Goal: Task Accomplishment & Management: Use online tool/utility

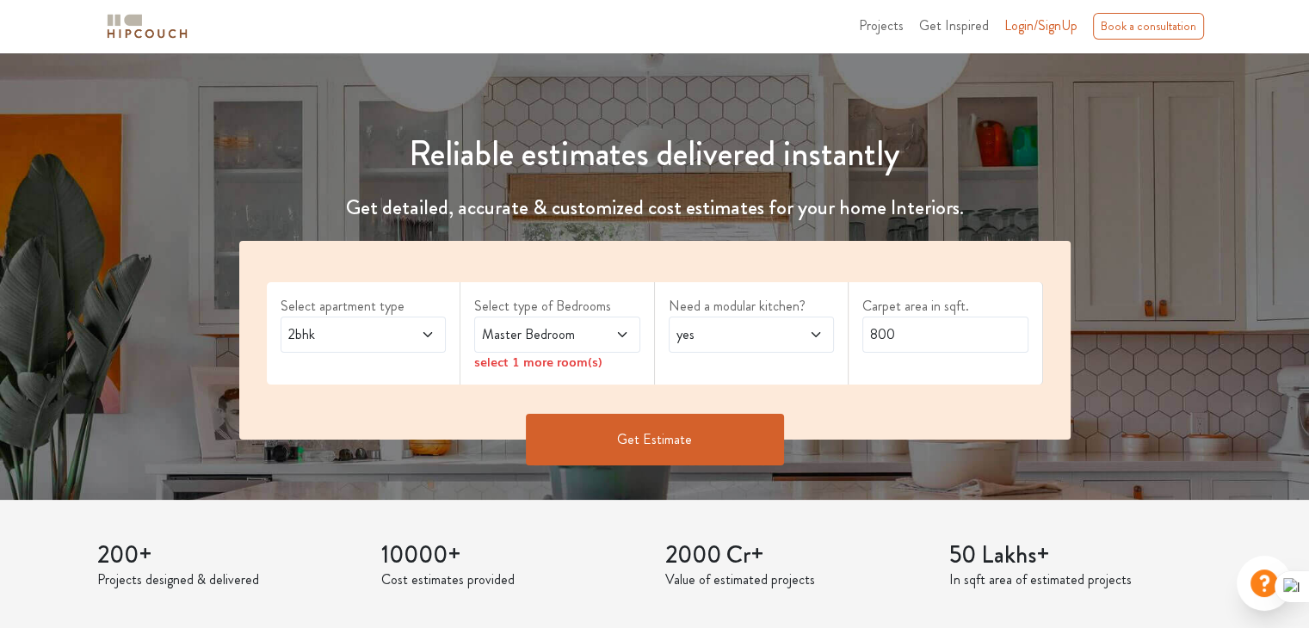
scroll to position [127, 0]
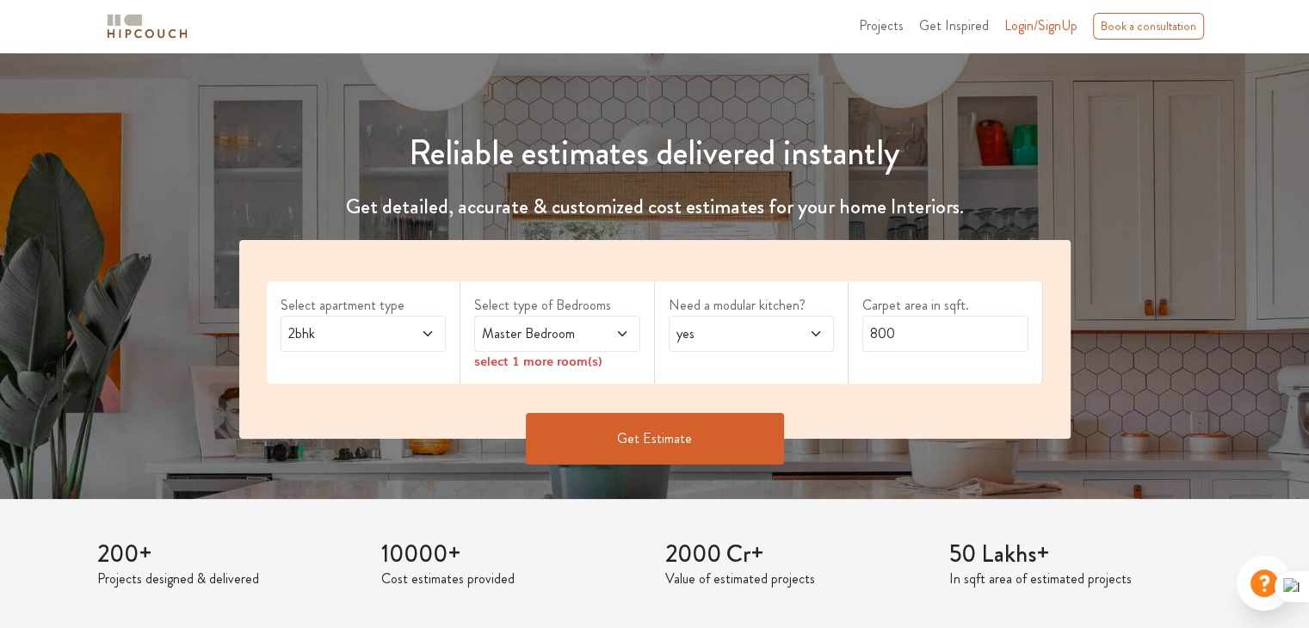
click at [381, 325] on span "2bhk" at bounding box center [341, 334] width 113 height 21
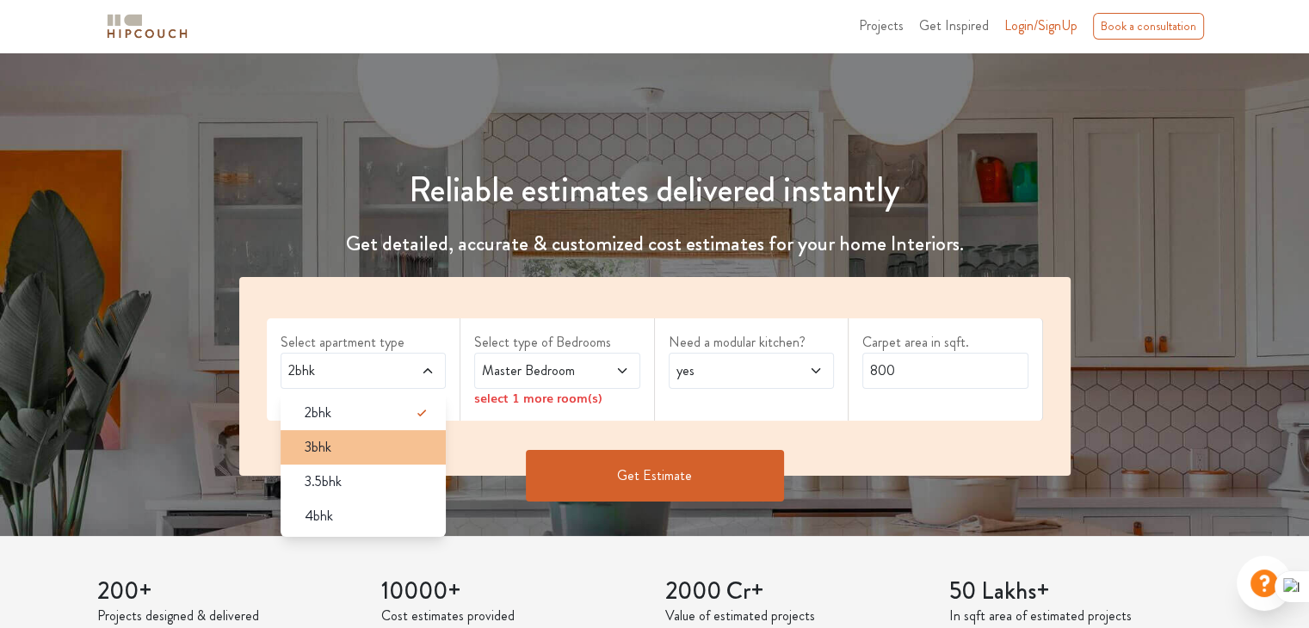
scroll to position [108, 0]
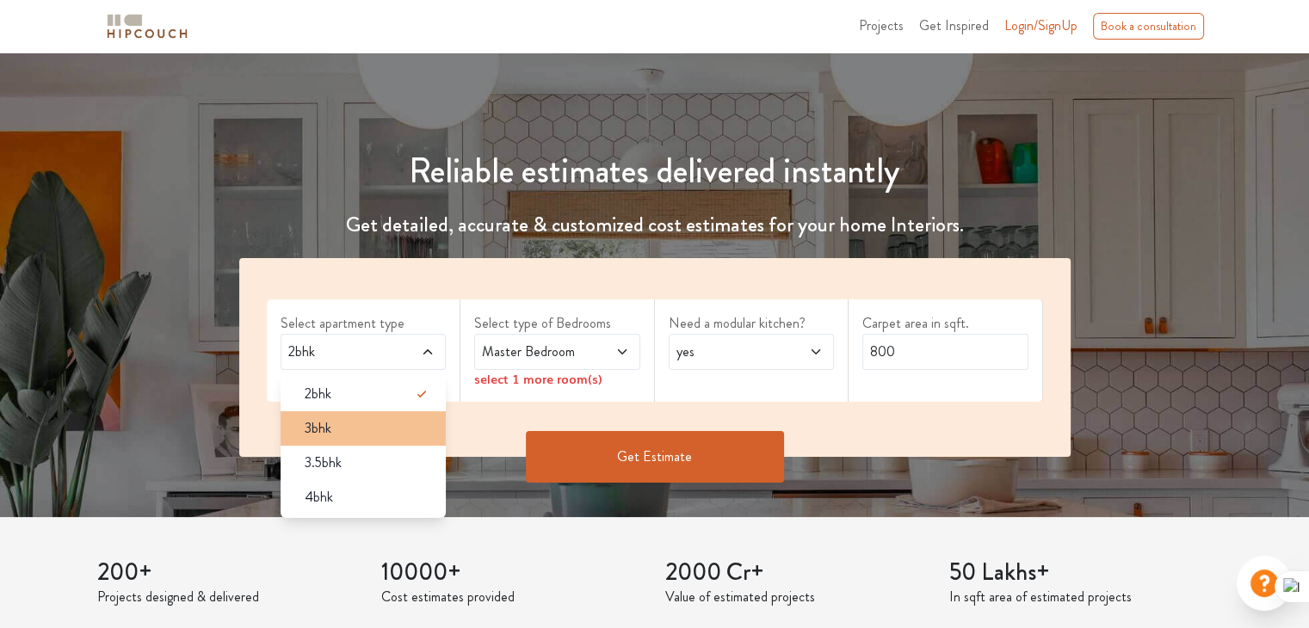
click at [373, 435] on div "3bhk" at bounding box center [369, 428] width 156 height 21
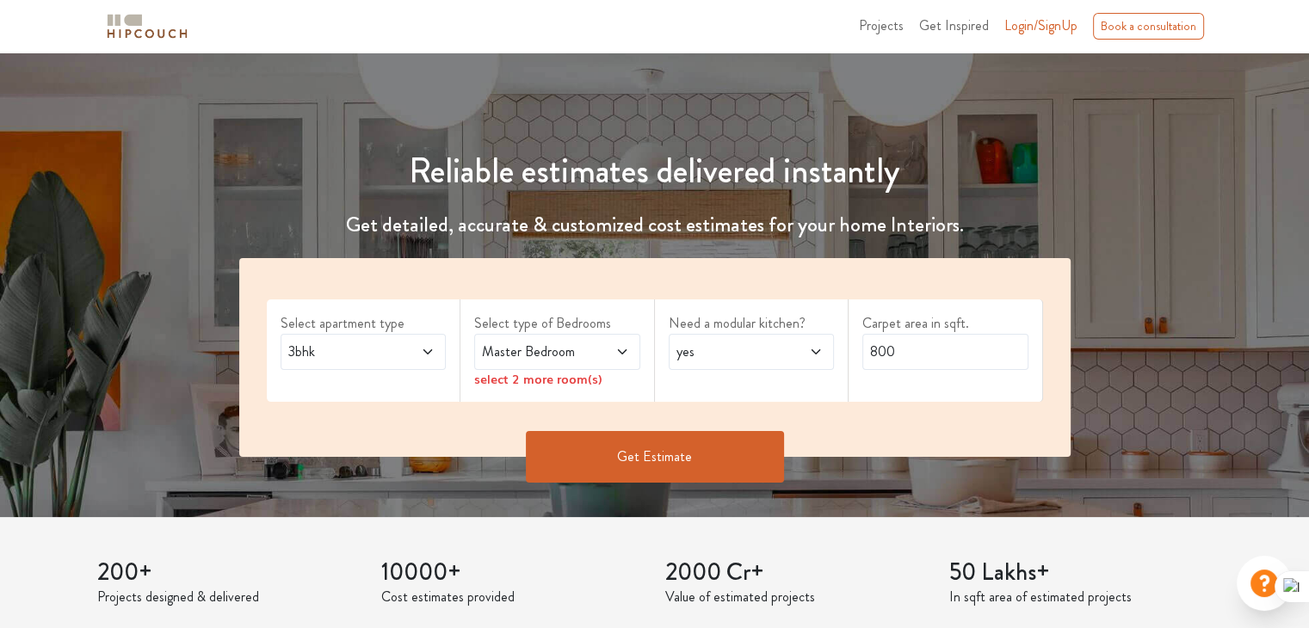
click at [536, 356] on span "Master Bedroom" at bounding box center [535, 352] width 113 height 21
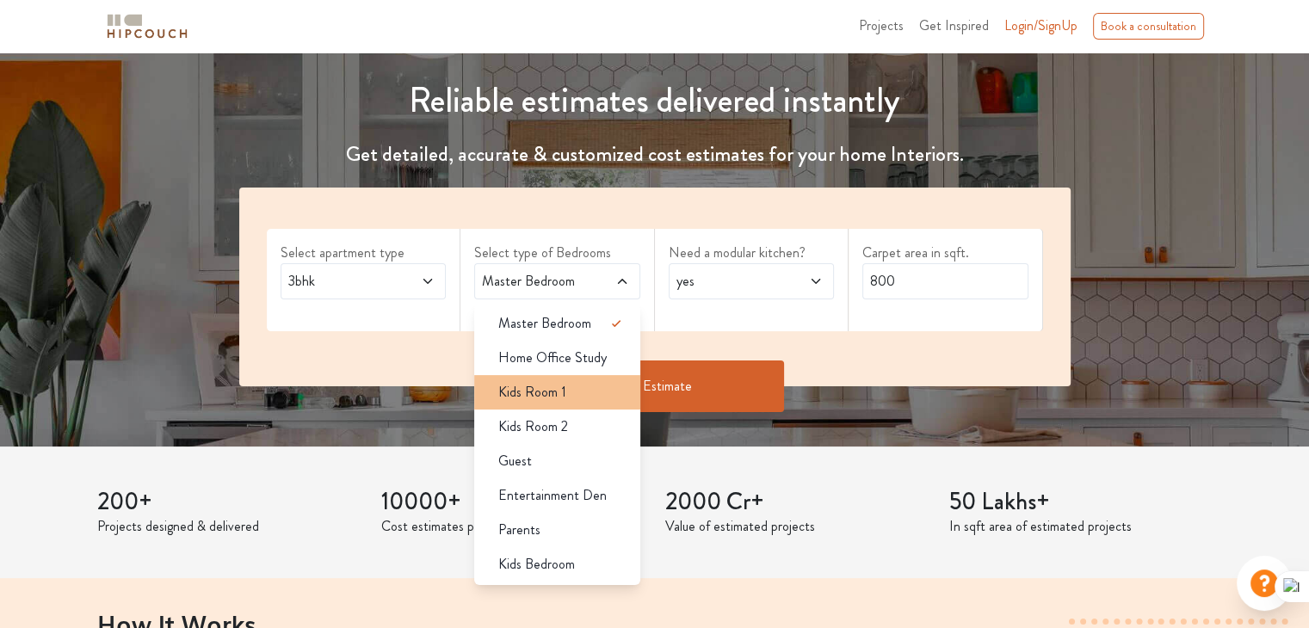
scroll to position [174, 0]
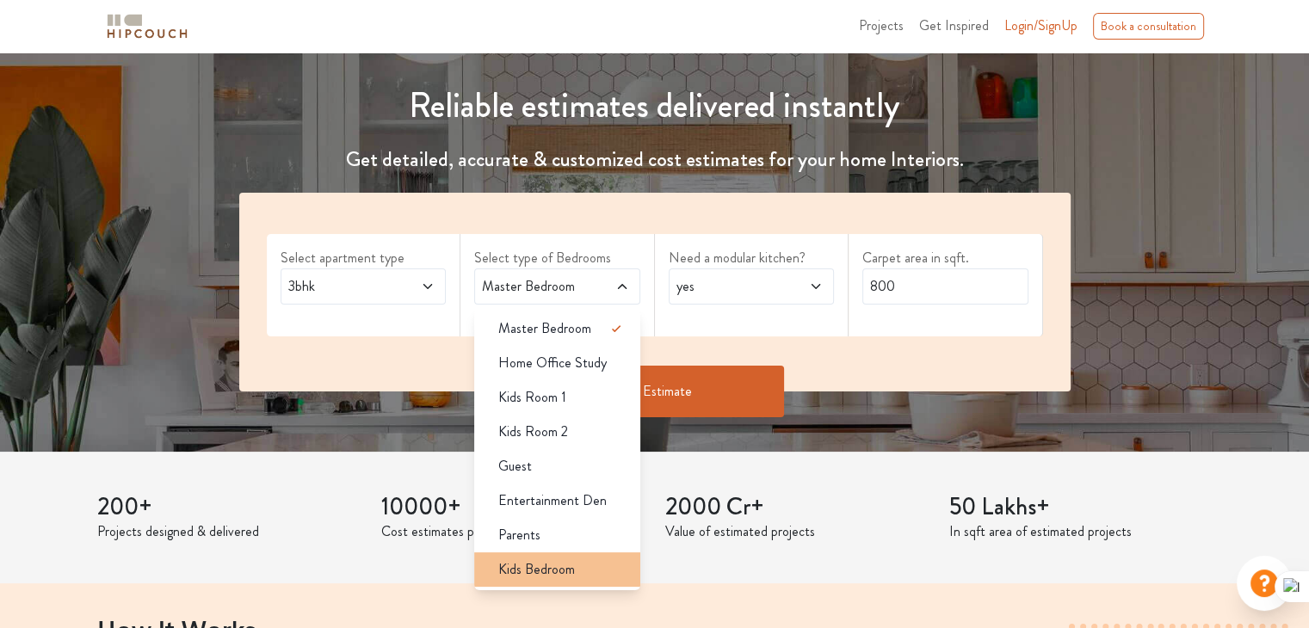
click at [544, 566] on span "Kids Bedroom" at bounding box center [536, 570] width 77 height 21
click at [570, 566] on span "Kids Bedroom" at bounding box center [536, 570] width 77 height 21
click at [612, 566] on div "Kids Bedroom" at bounding box center [563, 570] width 156 height 21
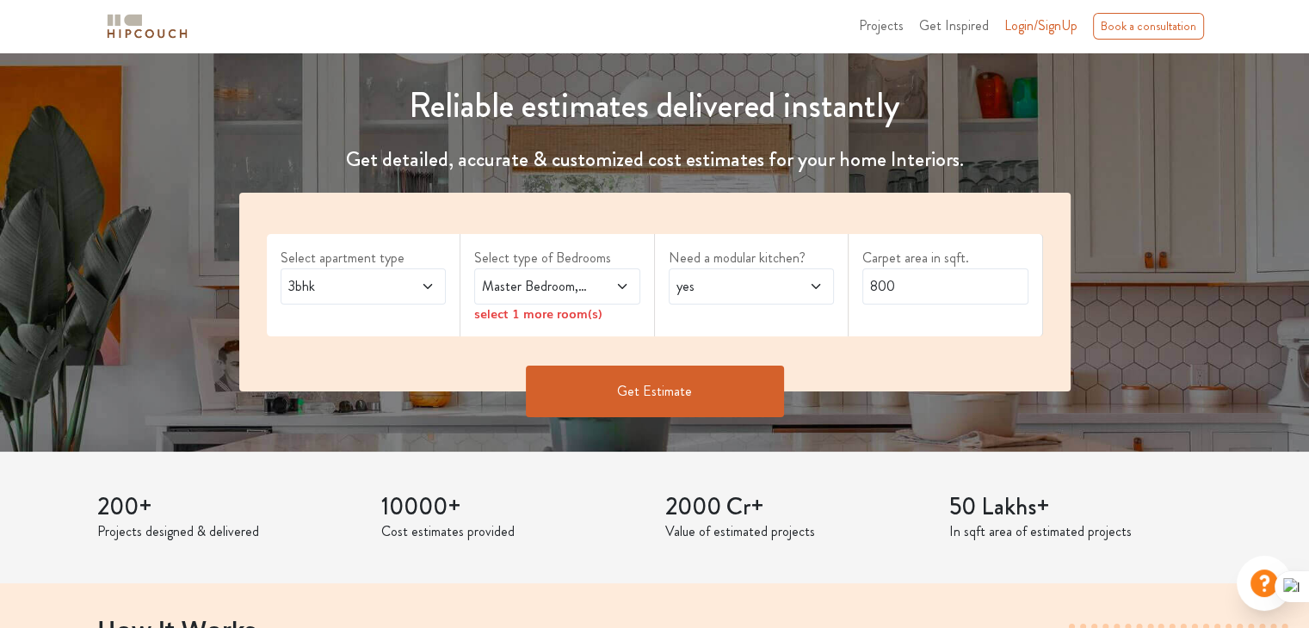
click at [735, 290] on span "yes" at bounding box center [729, 286] width 113 height 21
click at [739, 359] on div "no" at bounding box center [757, 363] width 156 height 21
click at [579, 293] on span "Master Bedroom,Kids Bedroom" at bounding box center [535, 286] width 113 height 21
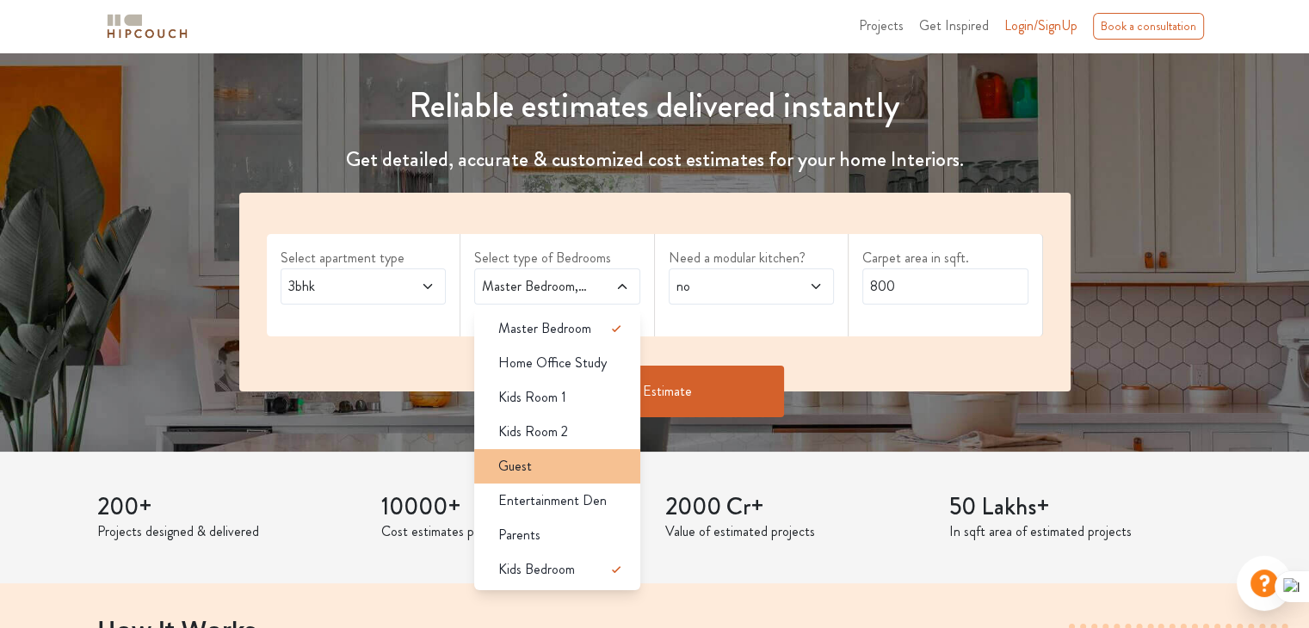
click at [540, 465] on div "Guest" at bounding box center [563, 466] width 156 height 21
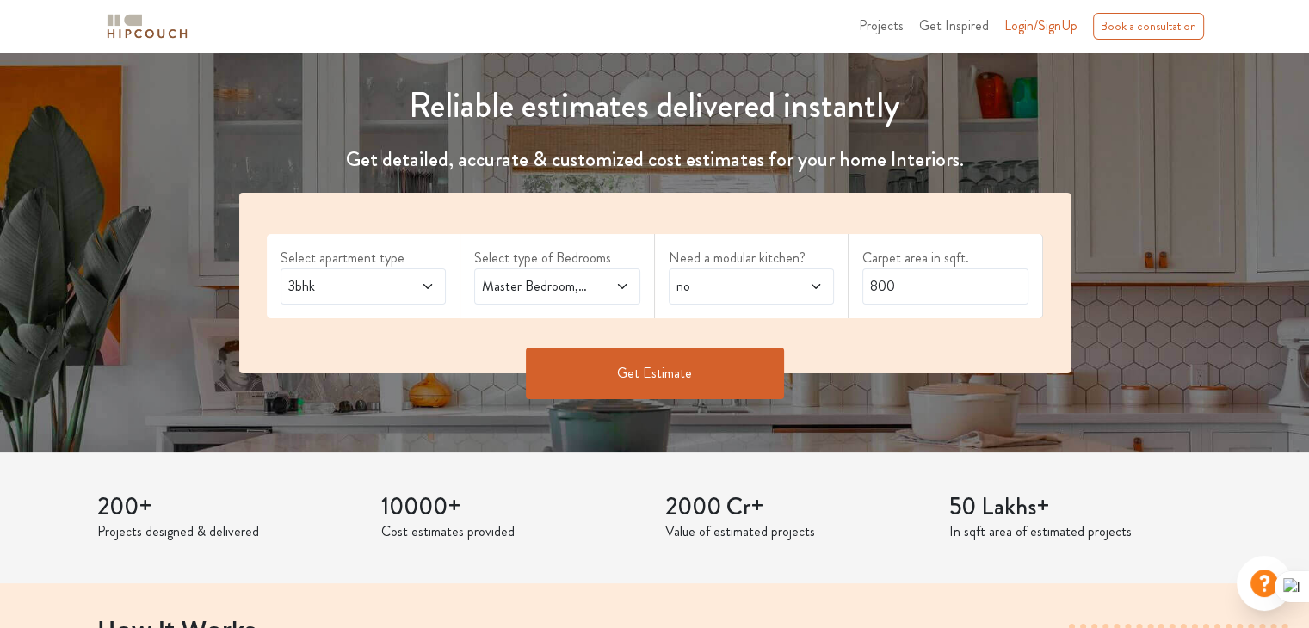
click at [578, 276] on span "Master Bedroom,Guest,Kids Bedroom" at bounding box center [535, 286] width 113 height 21
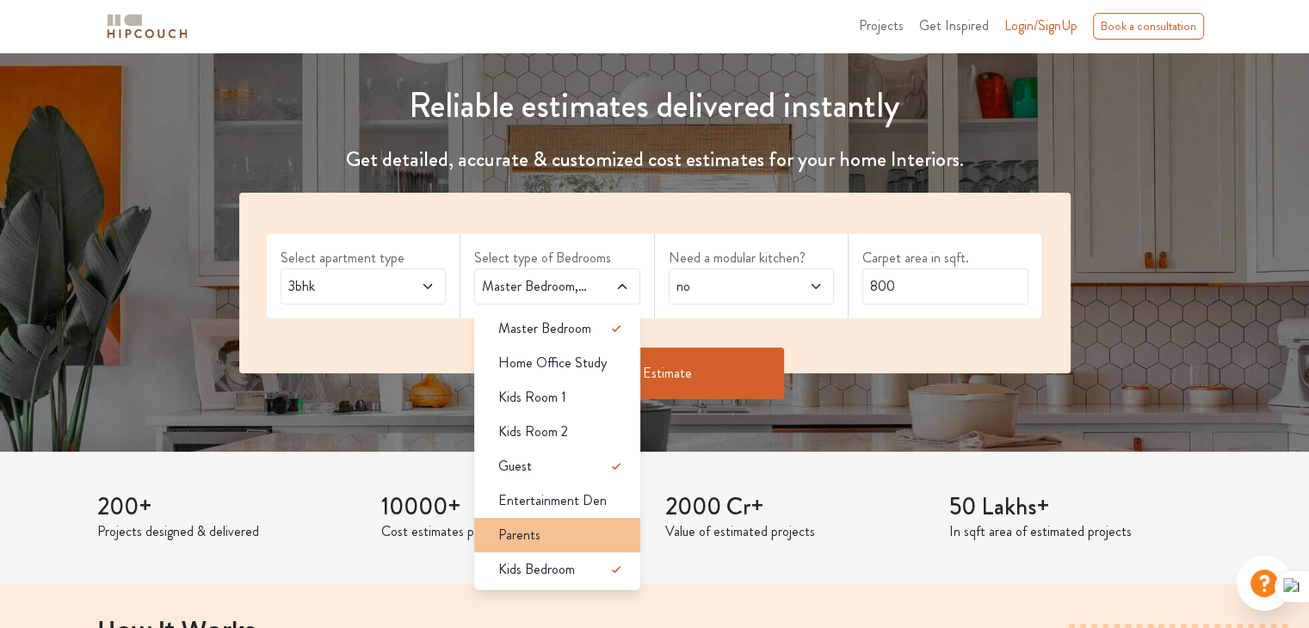
click at [567, 538] on div "Parents" at bounding box center [563, 535] width 156 height 21
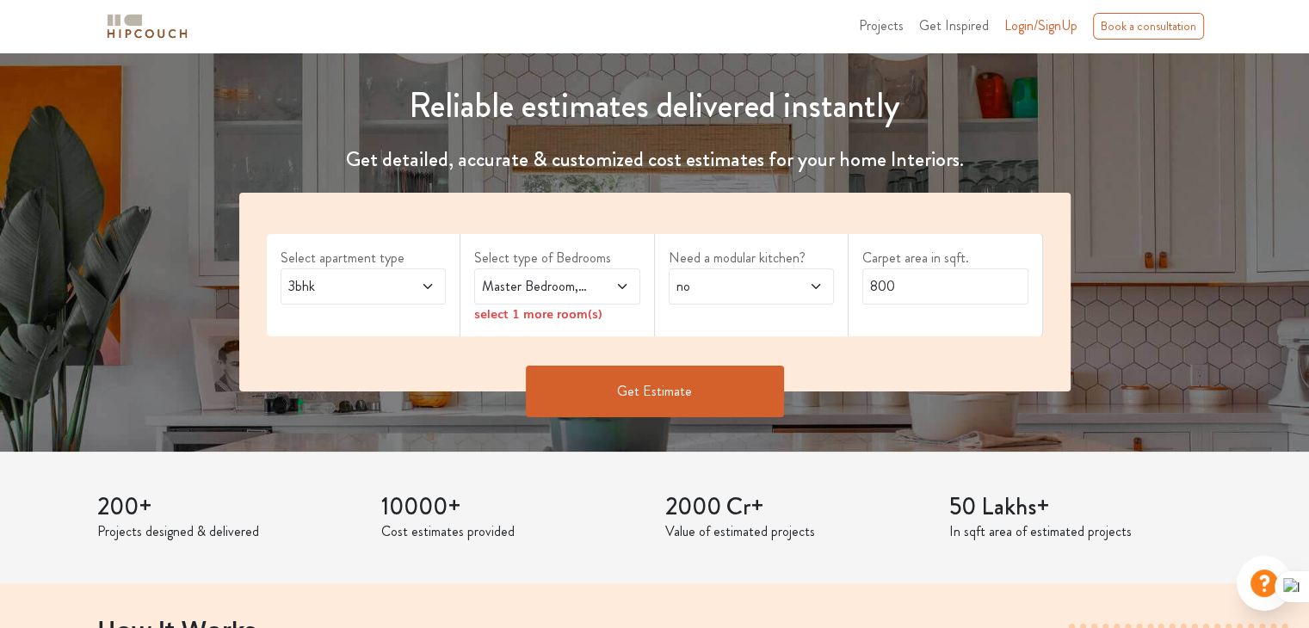
click at [591, 282] on span at bounding box center [610, 286] width 38 height 21
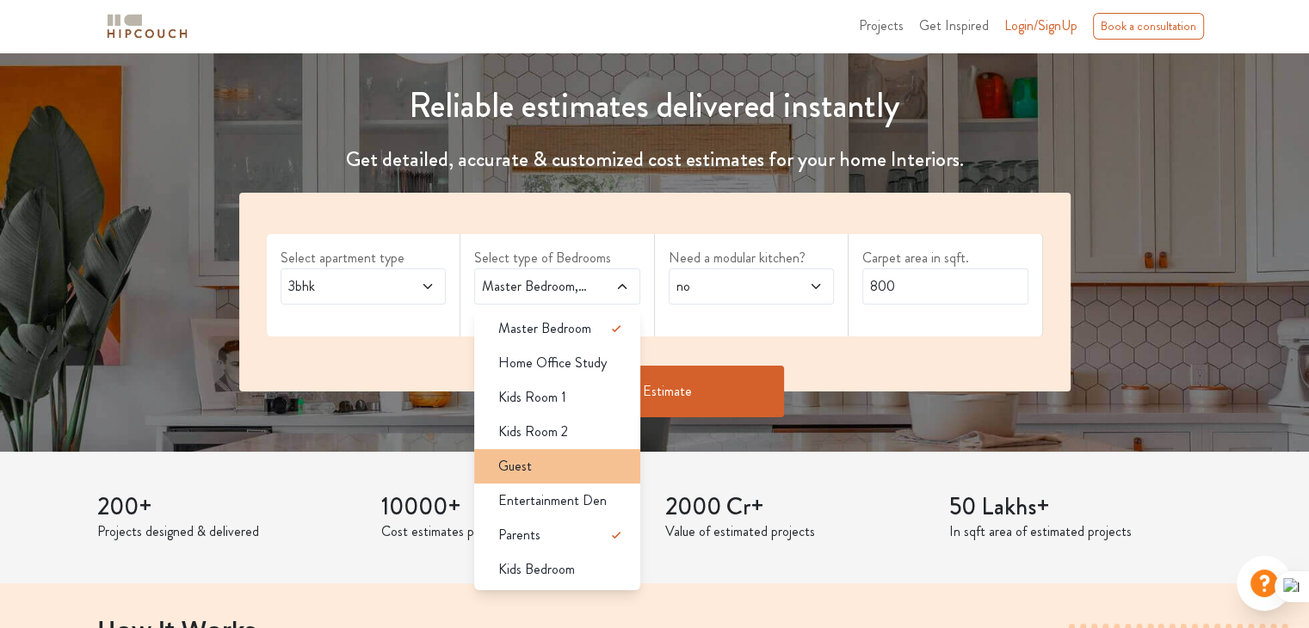
click at [580, 465] on div "Guest" at bounding box center [563, 466] width 156 height 21
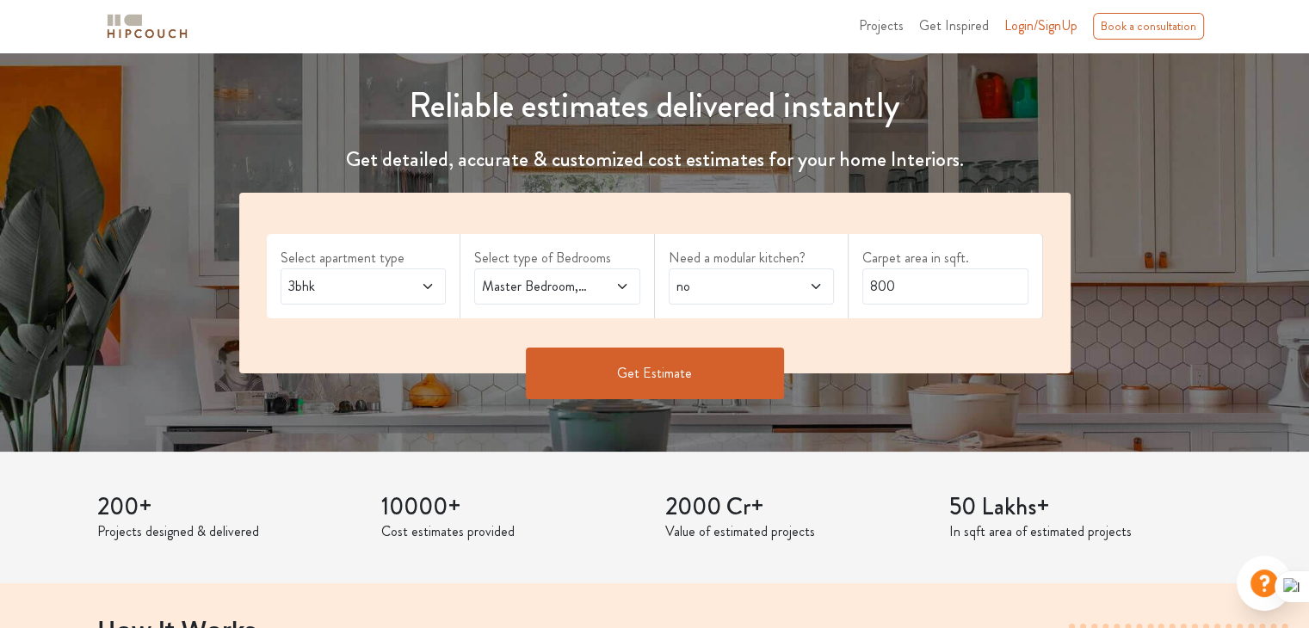
click at [586, 284] on span "Master Bedroom,Guest,Parents" at bounding box center [535, 286] width 113 height 21
click at [429, 283] on icon at bounding box center [428, 287] width 14 height 14
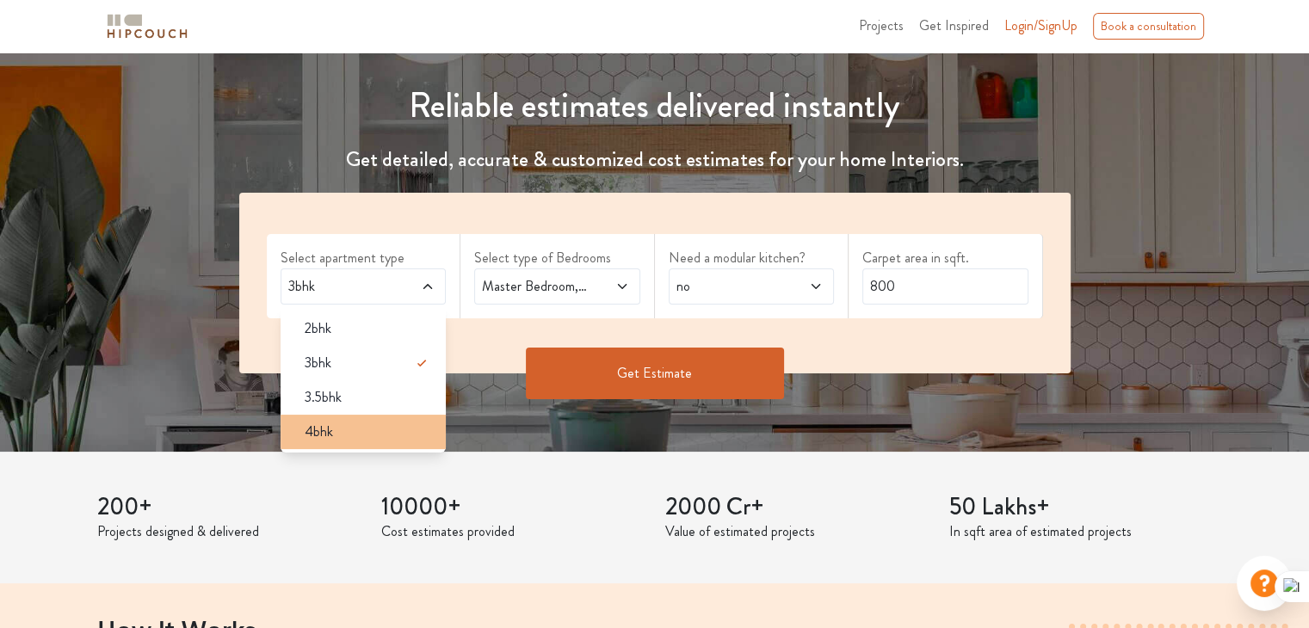
click at [425, 424] on div "4bhk" at bounding box center [369, 432] width 156 height 21
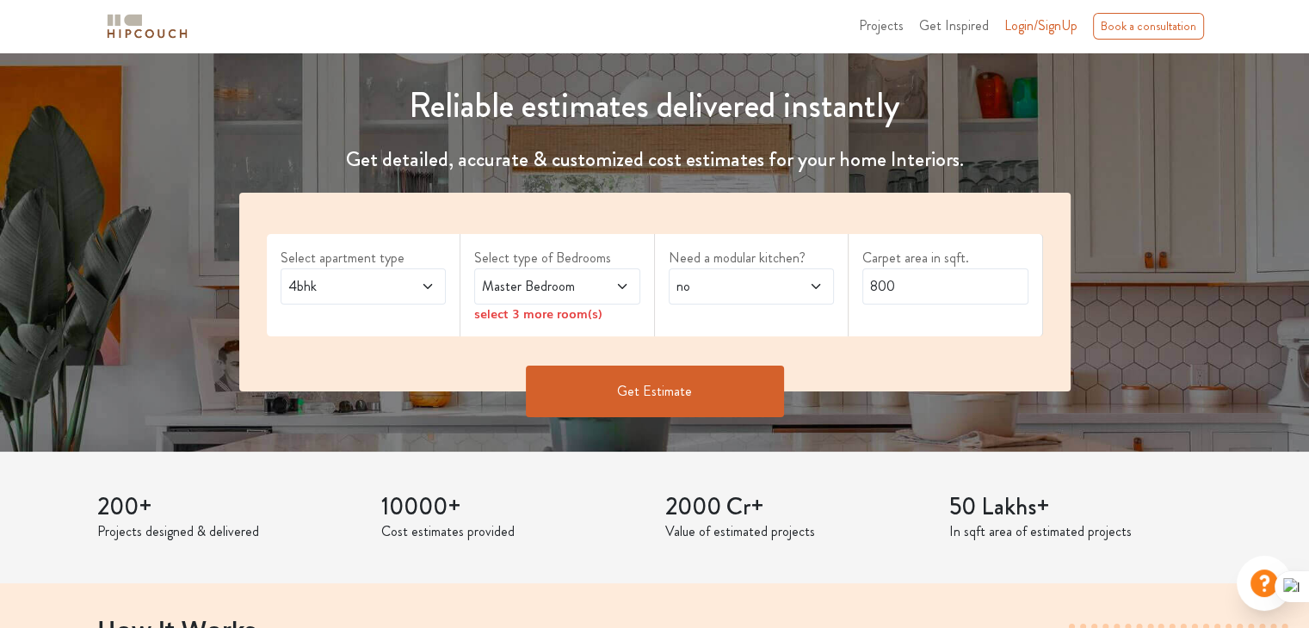
click at [566, 294] on span "Master Bedroom" at bounding box center [535, 286] width 113 height 21
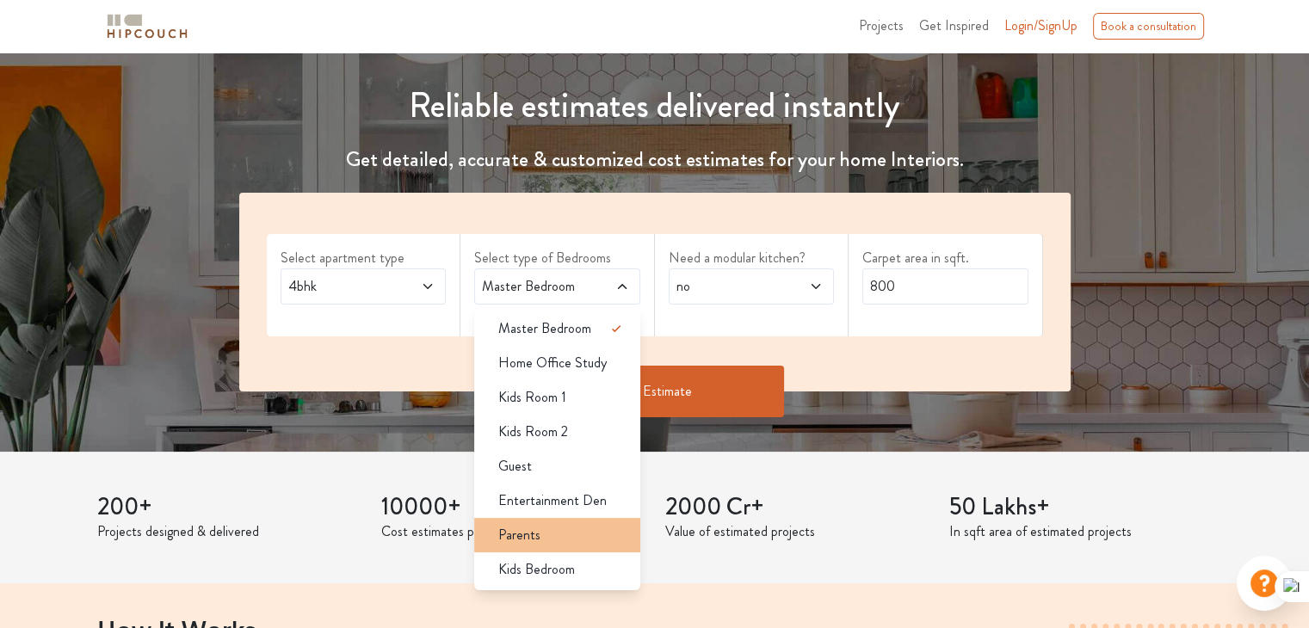
click at [578, 535] on div "Parents" at bounding box center [563, 535] width 156 height 21
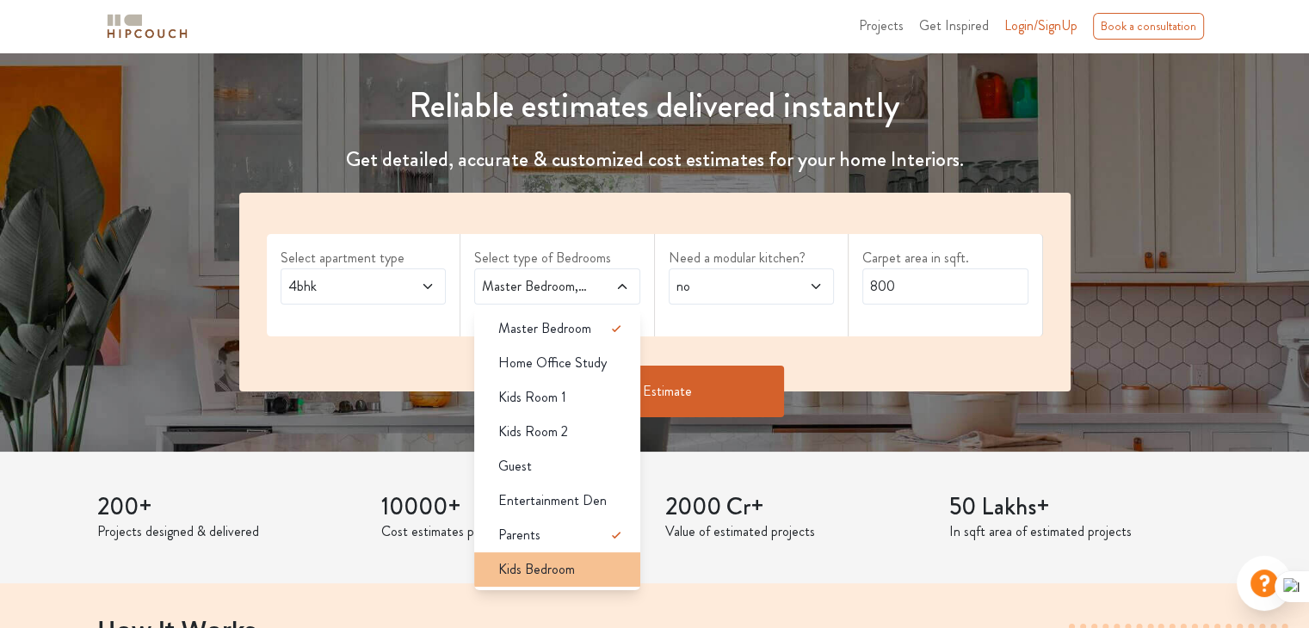
click at [578, 561] on div "Kids Bedroom" at bounding box center [563, 570] width 156 height 21
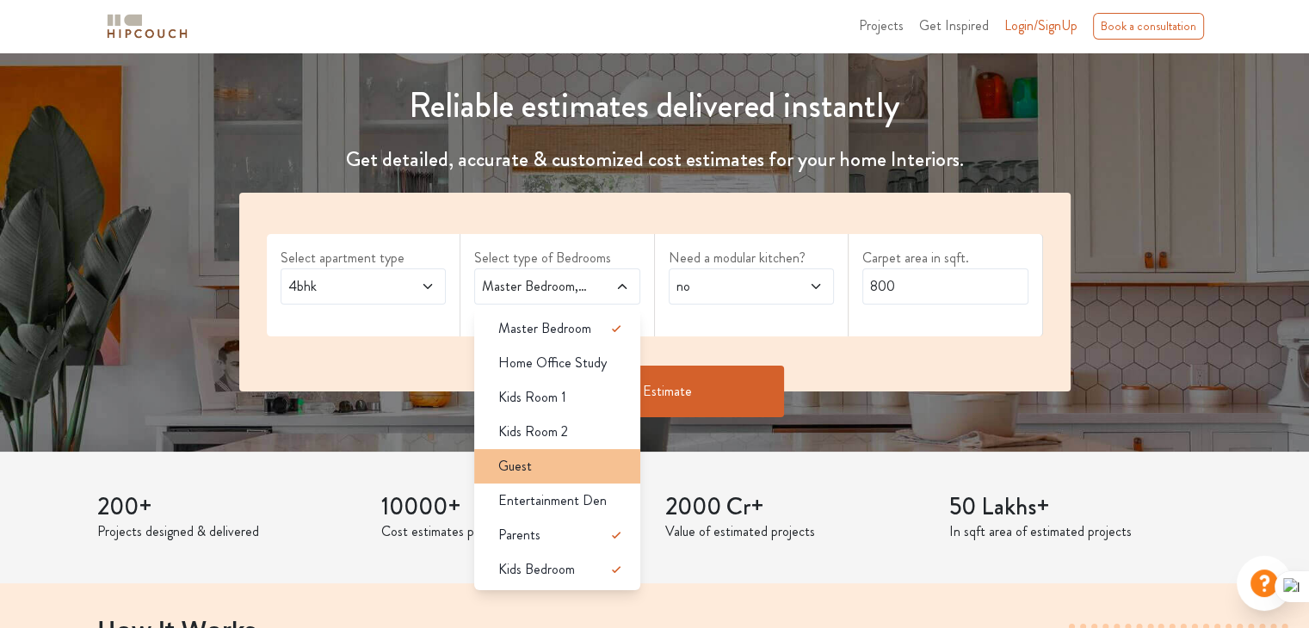
click at [572, 449] on li "Guest" at bounding box center [557, 466] width 166 height 34
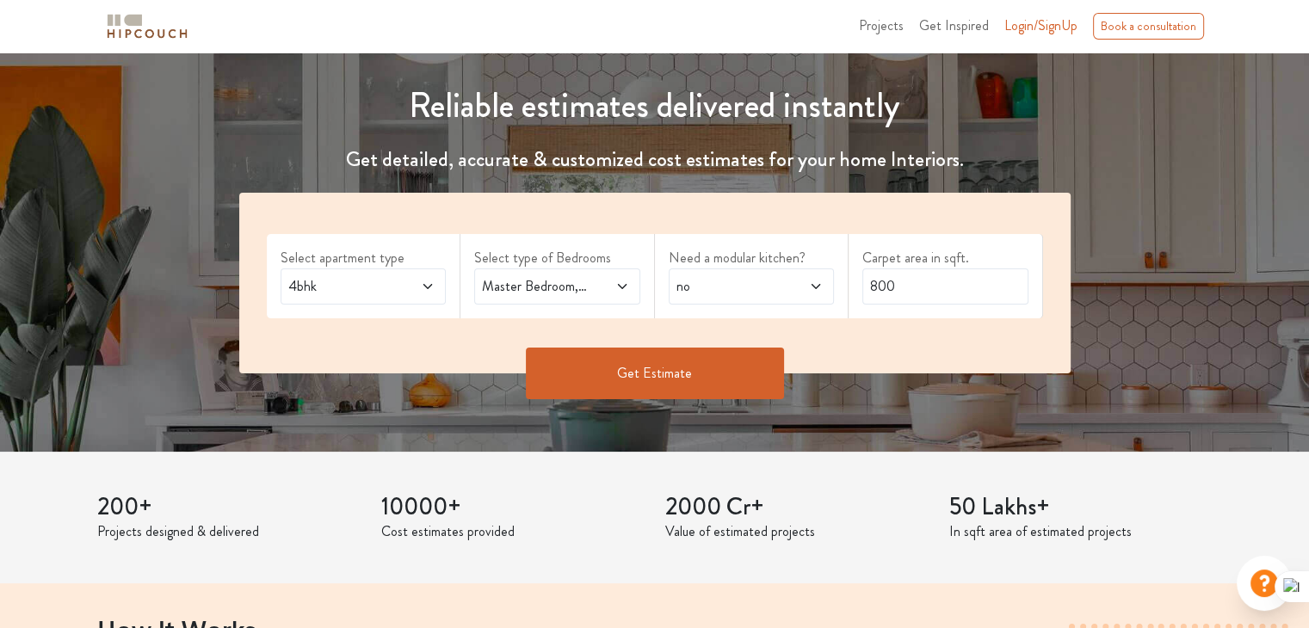
click at [708, 279] on span "no" at bounding box center [729, 286] width 113 height 21
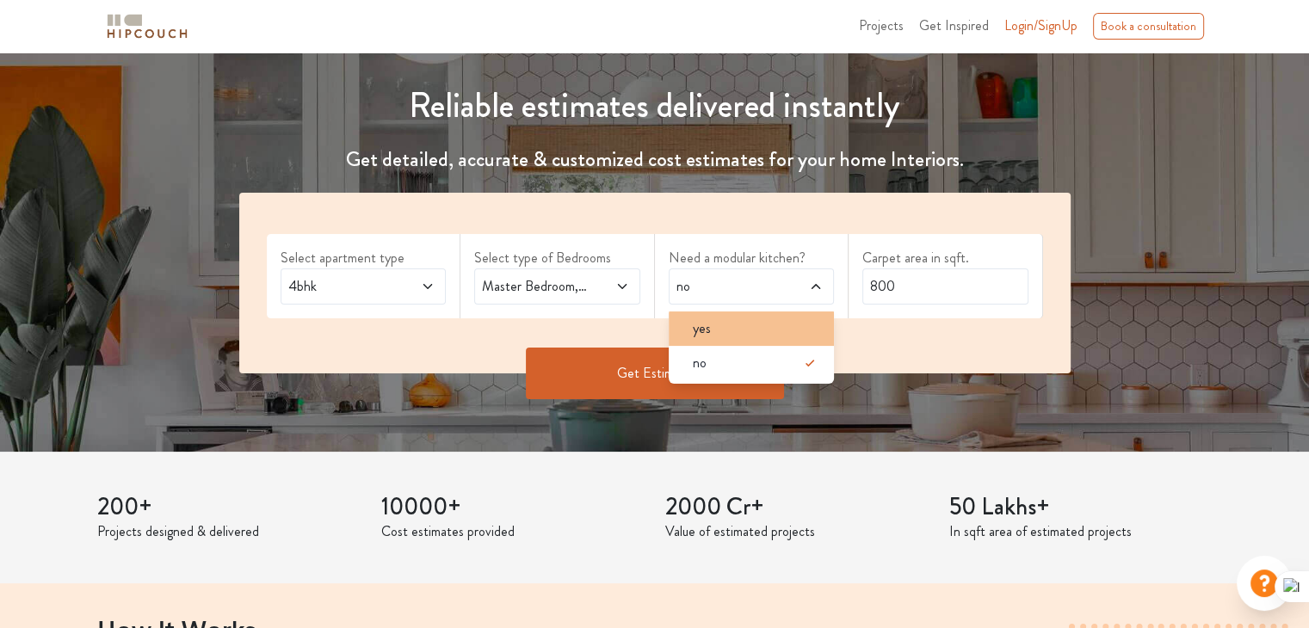
click at [709, 326] on span "yes" at bounding box center [702, 328] width 18 height 21
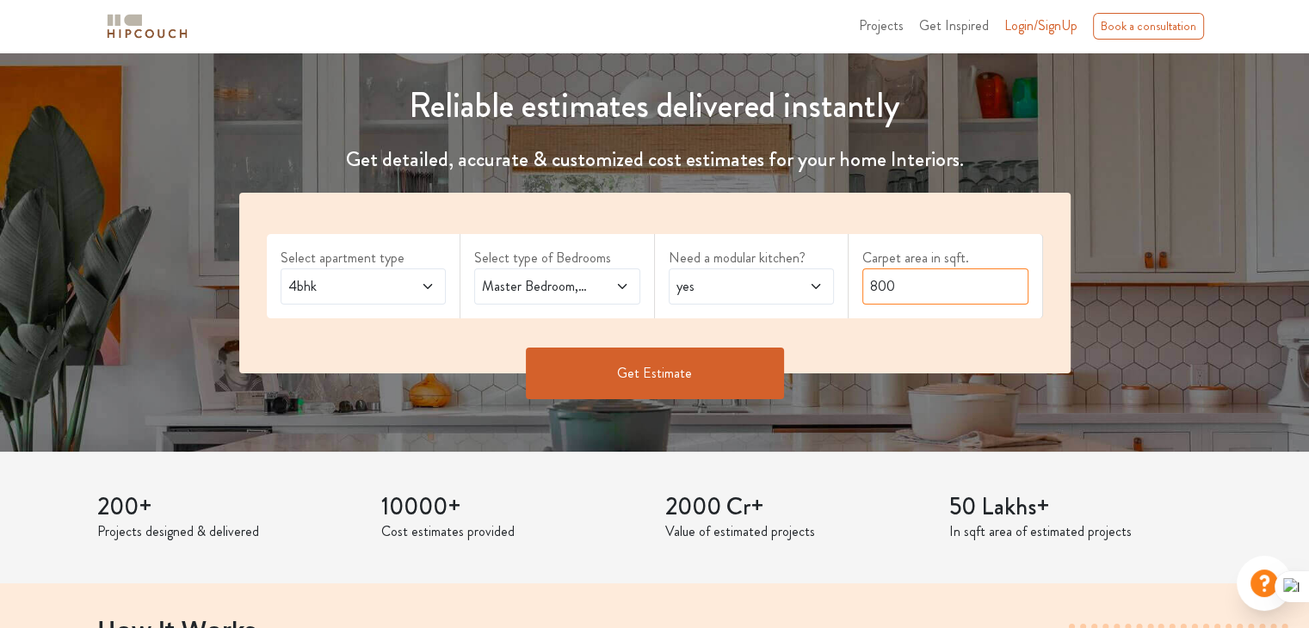
click at [904, 285] on input "800" at bounding box center [946, 287] width 166 height 36
drag, startPoint x: 904, startPoint y: 285, endPoint x: 862, endPoint y: 293, distance: 42.9
click at [863, 293] on input "800" at bounding box center [946, 287] width 166 height 36
type input "2000"
click at [754, 368] on button "Get Estimate" at bounding box center [655, 374] width 258 height 52
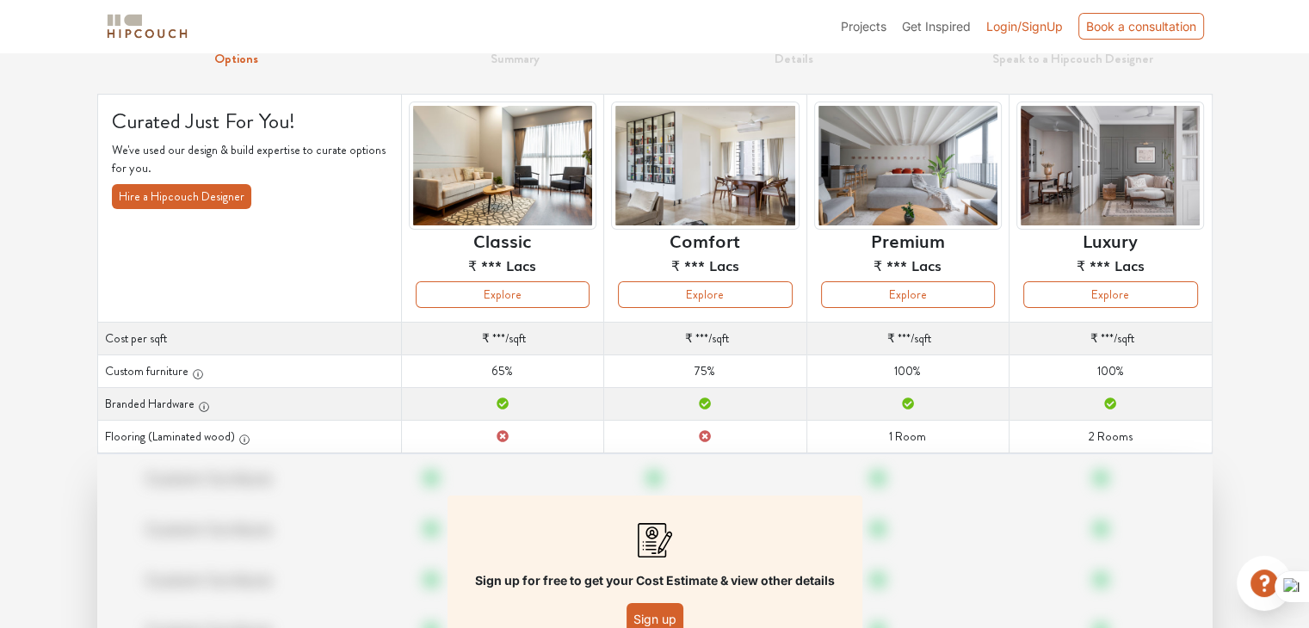
scroll to position [76, 0]
click at [628, 296] on button "Explore" at bounding box center [705, 294] width 174 height 27
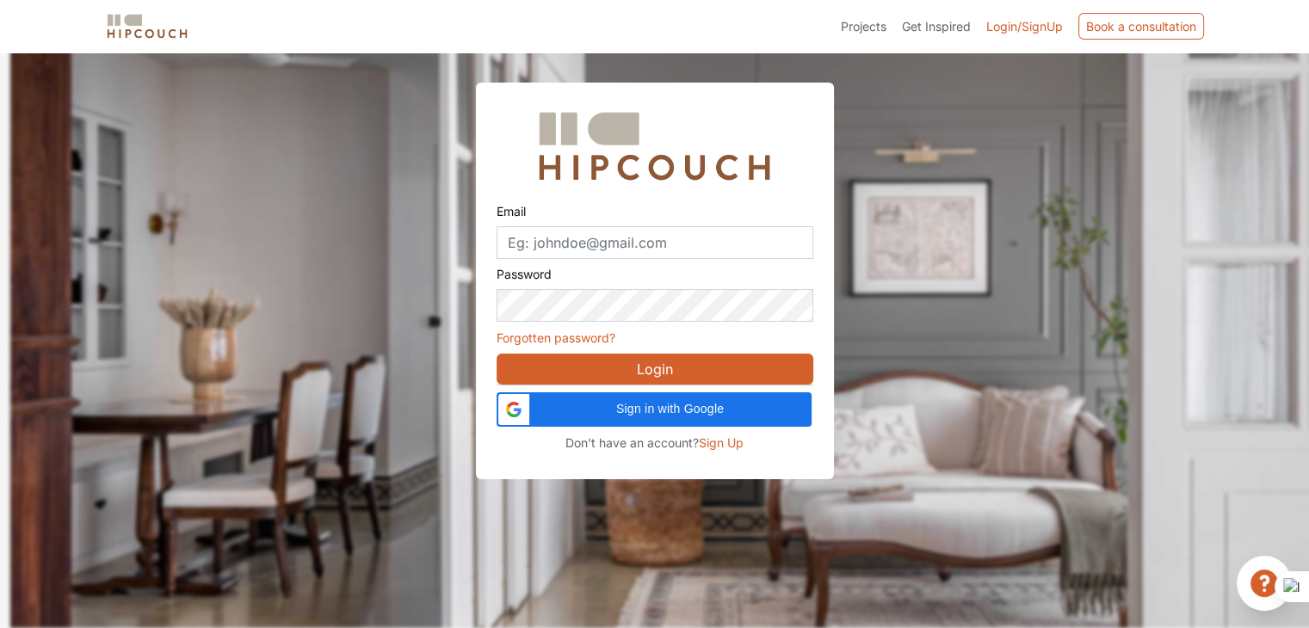
scroll to position [52, 0]
